Goal: Check status: Check status

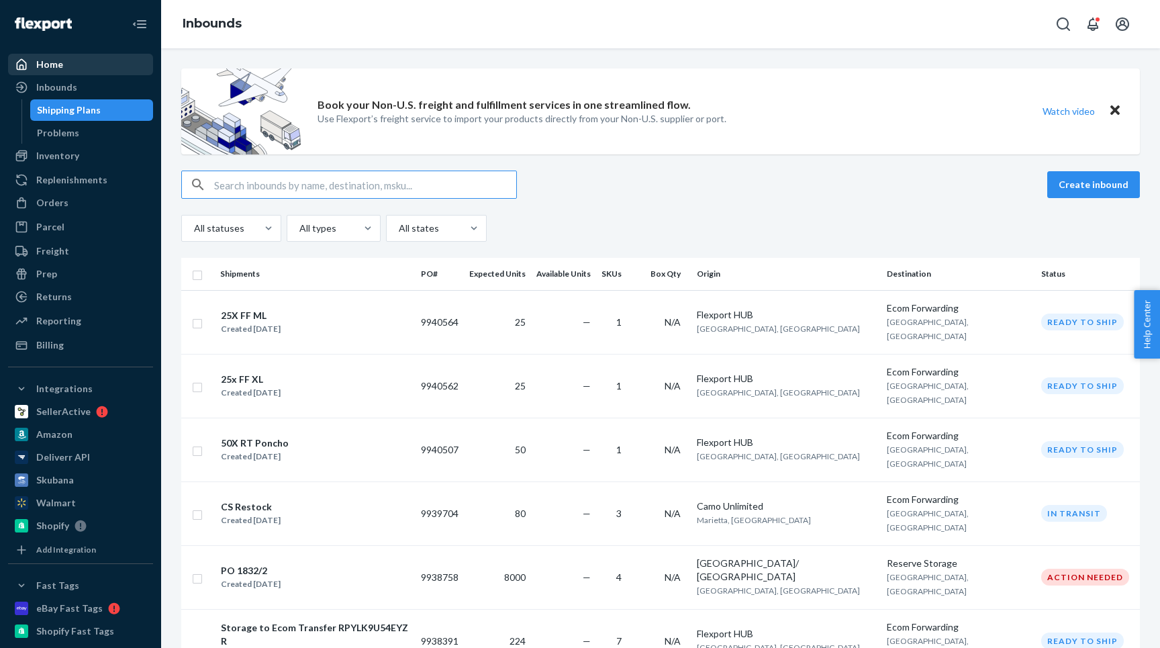
click at [60, 62] on div "Home" at bounding box center [49, 64] width 27 height 13
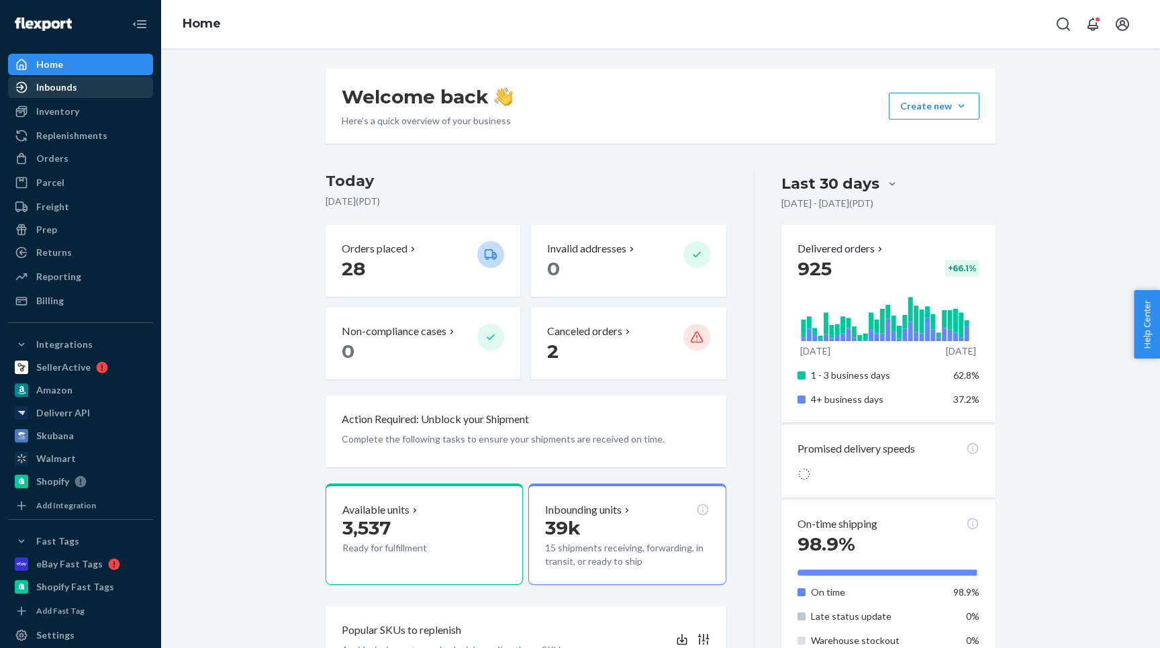
click at [65, 90] on div "Inbounds" at bounding box center [56, 87] width 41 height 13
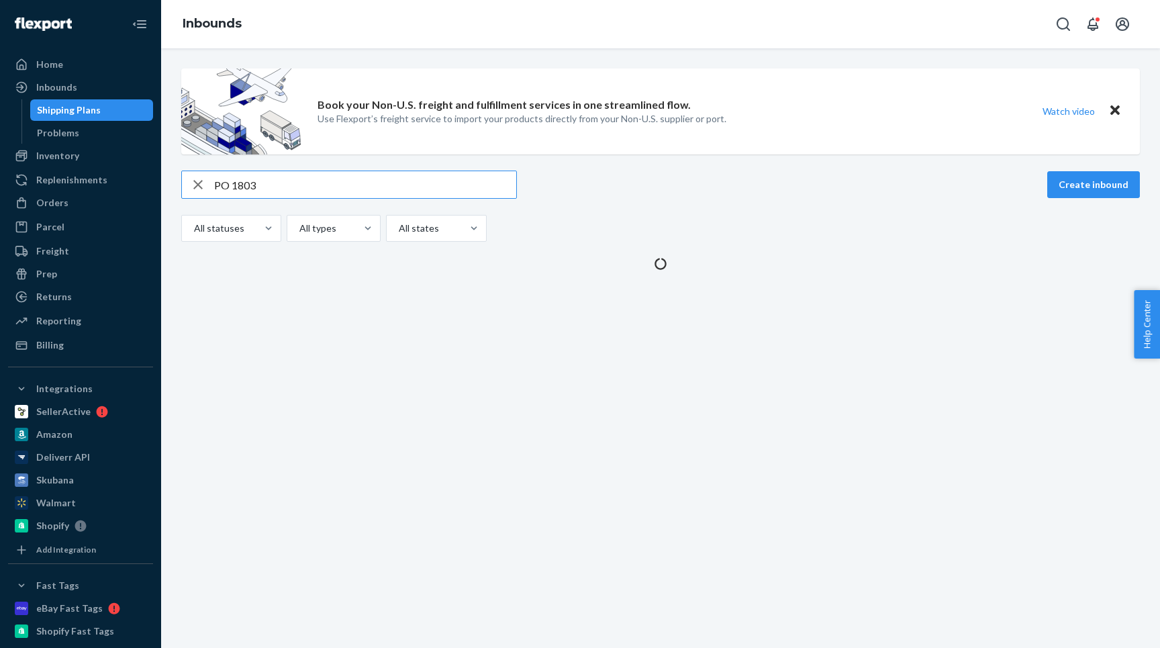
type input "PO 1803"
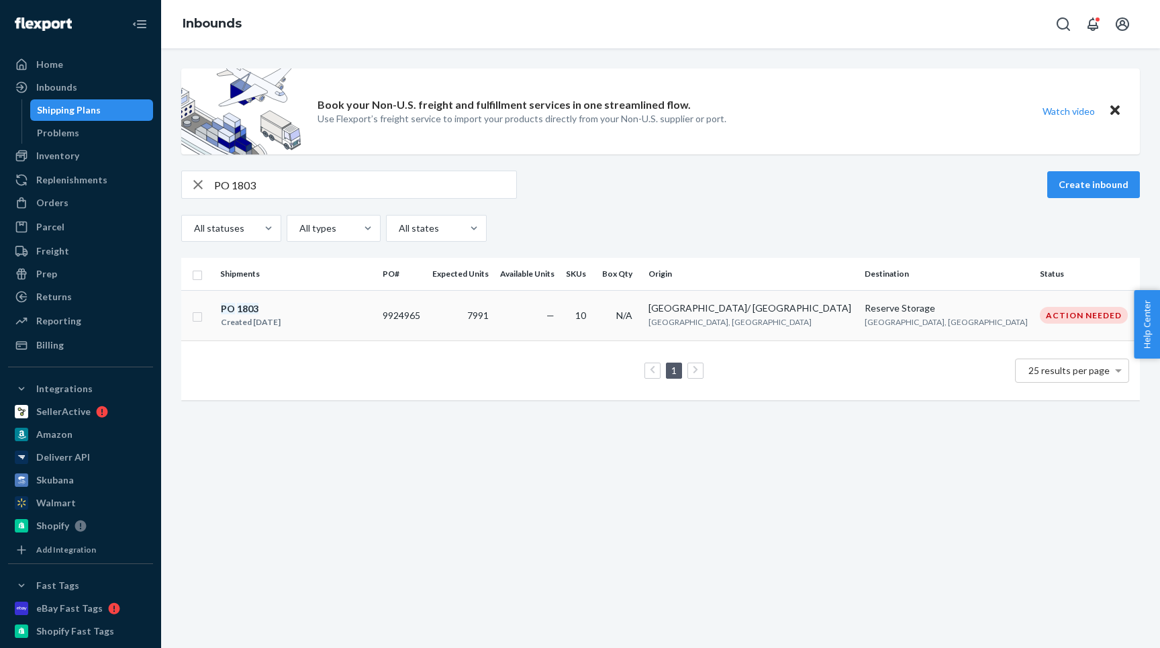
click at [320, 307] on div "PO 1803 Created [DATE]" at bounding box center [296, 316] width 152 height 28
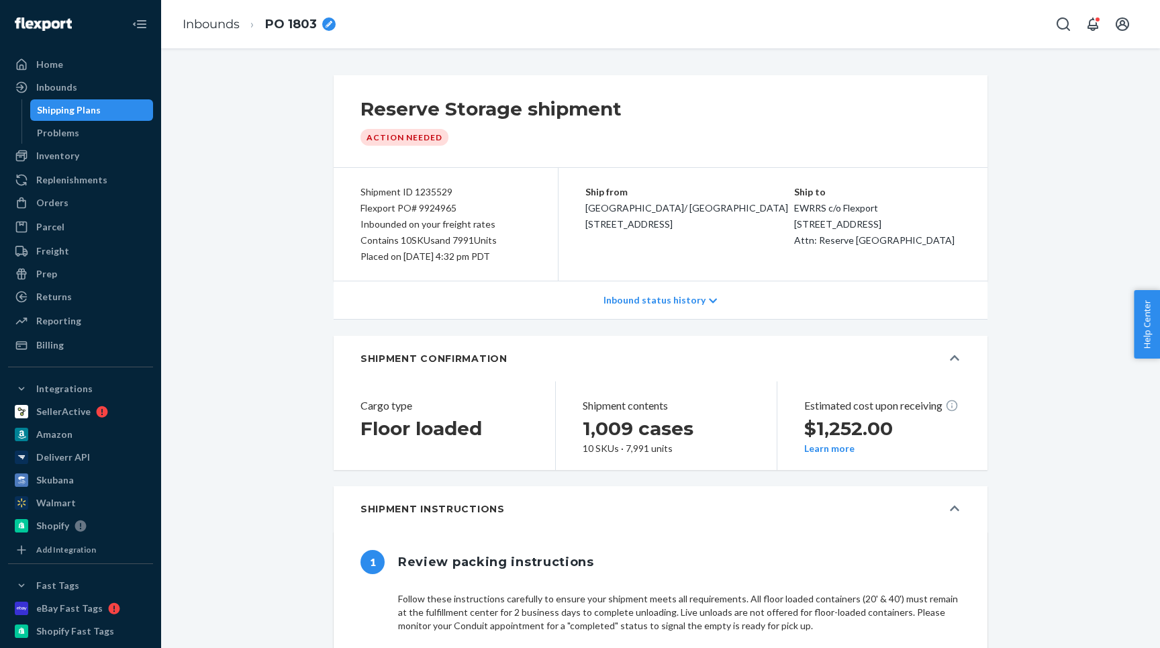
click at [398, 203] on div "Flexport PO# 9924965" at bounding box center [446, 208] width 171 height 16
copy div "Flexport PO# 9924965"
click at [54, 59] on div "Home" at bounding box center [49, 64] width 27 height 13
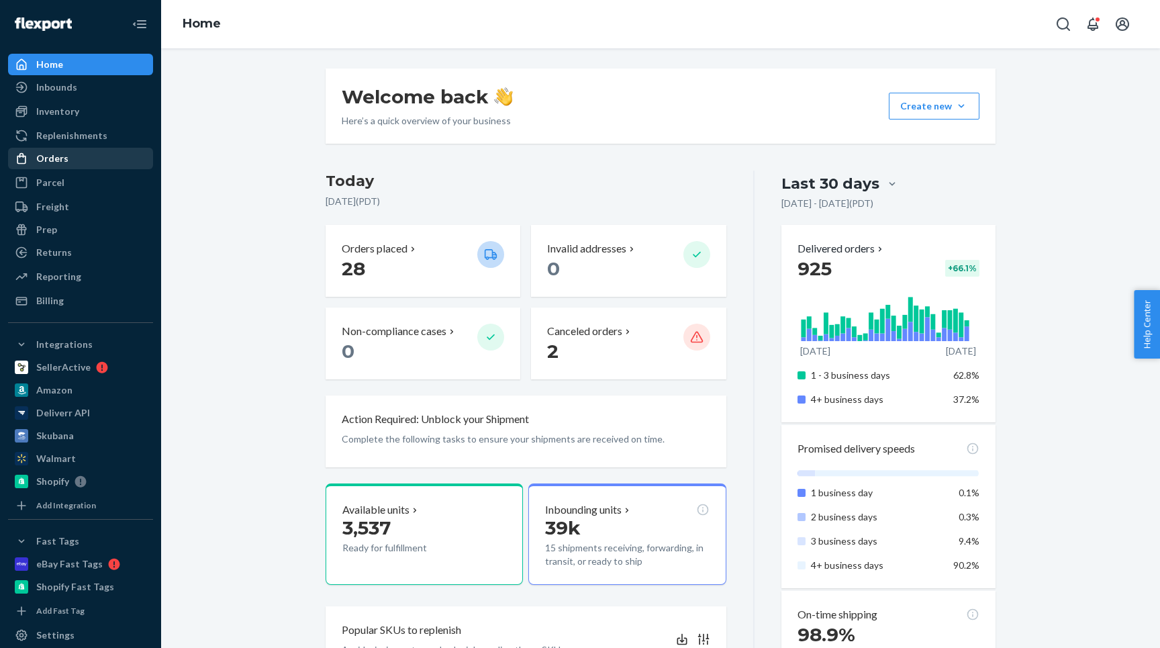
click at [57, 163] on div "Orders" at bounding box center [52, 158] width 32 height 13
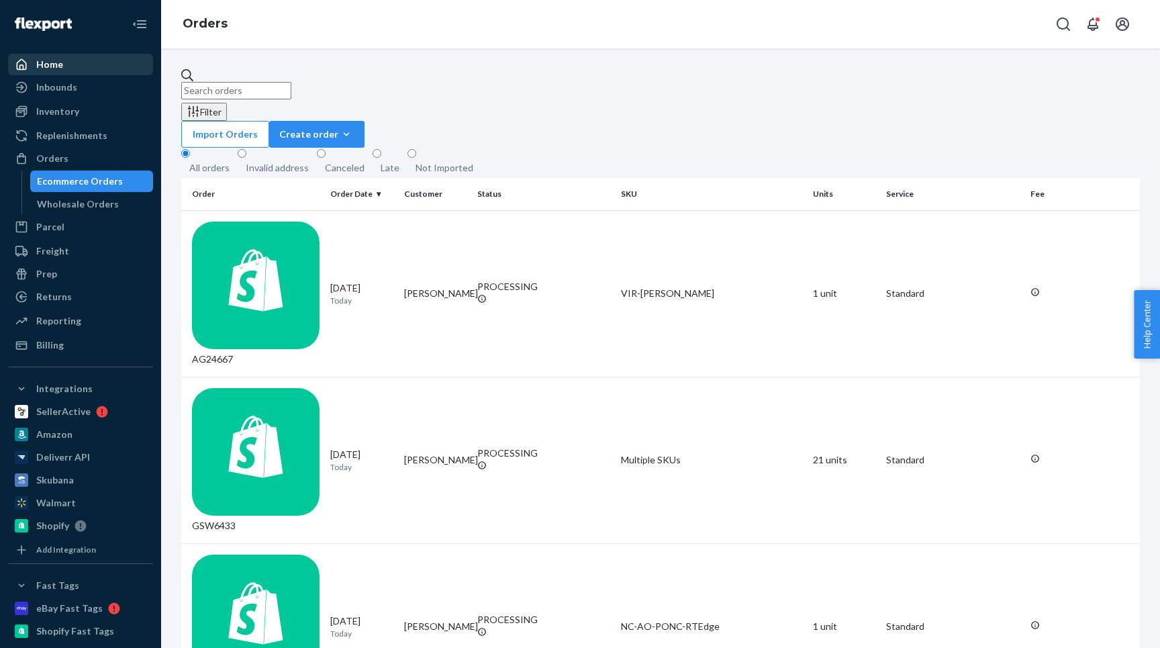
click at [100, 59] on div "Home" at bounding box center [80, 64] width 142 height 19
